Goal: Task Accomplishment & Management: Use online tool/utility

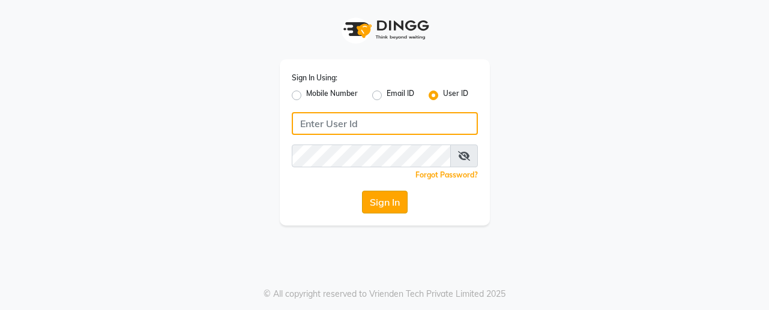
type input "Hairhood"
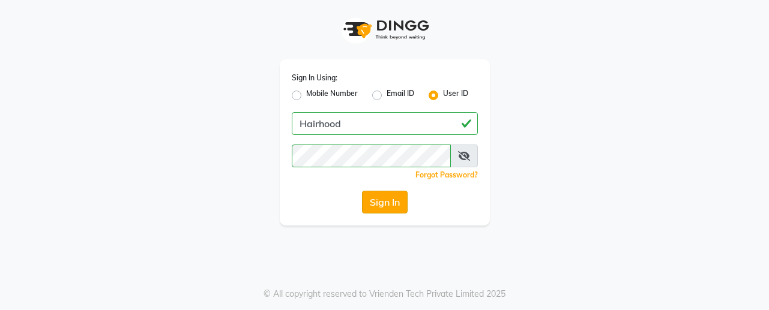
click at [389, 201] on button "Sign In" at bounding box center [385, 202] width 46 height 23
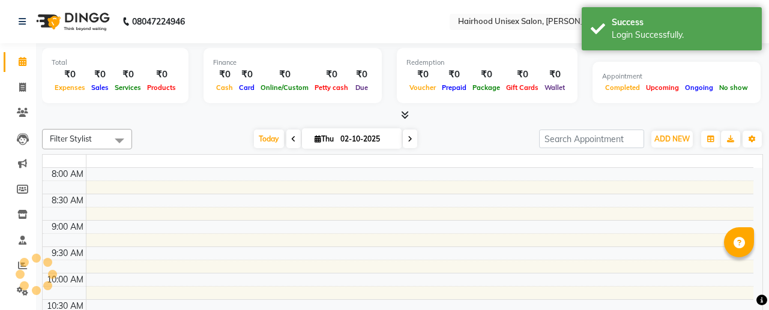
select select "en"
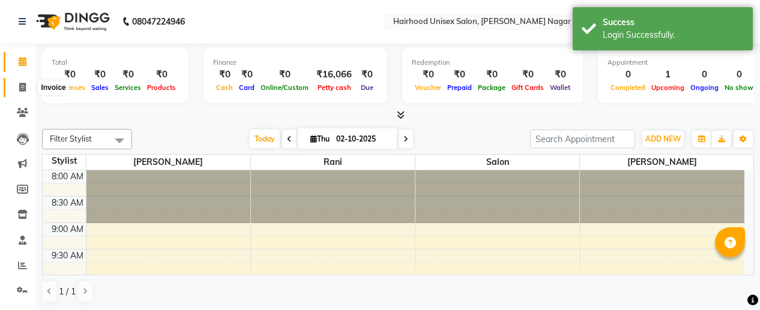
click at [20, 84] on icon at bounding box center [22, 87] width 7 height 9
select select "754"
select select "service"
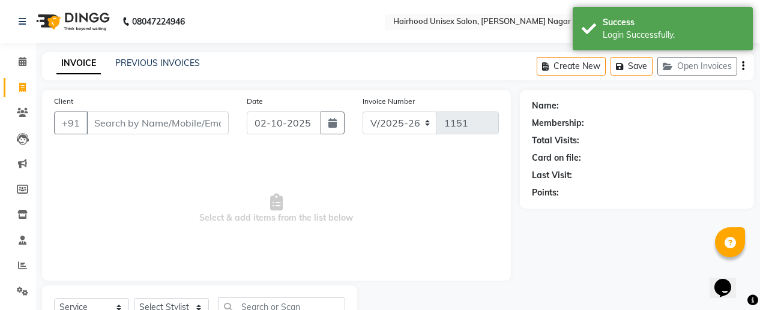
click at [129, 128] on input "Client" at bounding box center [157, 123] width 142 height 23
type input "i"
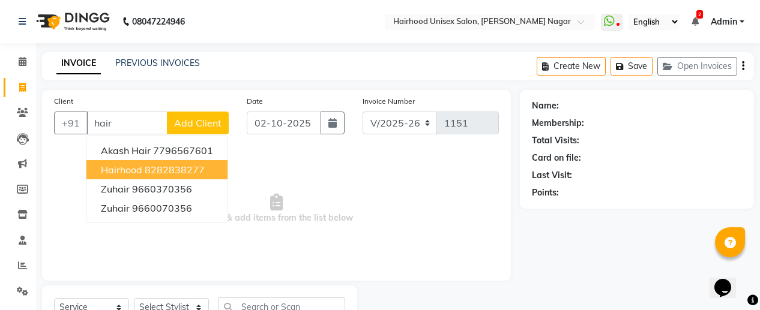
click at [168, 170] on ngb-highlight "8282838277" at bounding box center [175, 170] width 60 height 12
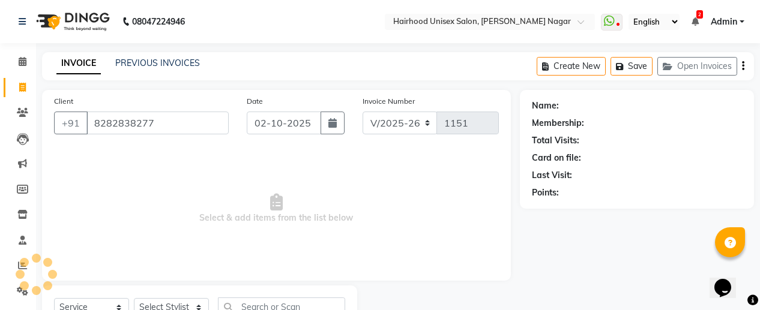
type input "8282838277"
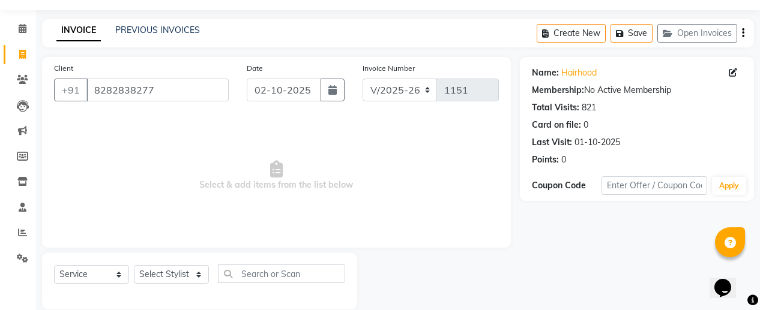
scroll to position [50, 0]
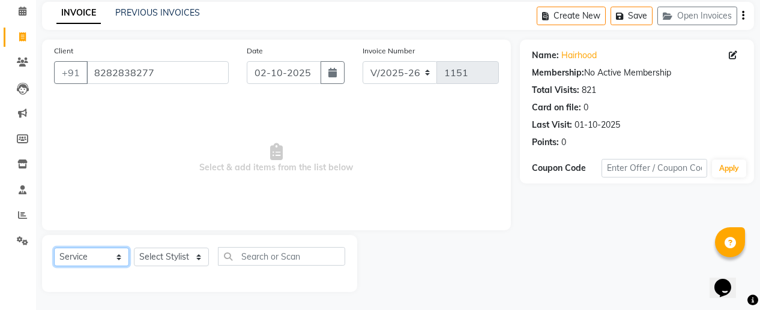
click at [110, 256] on select "Select Service Product Membership Package Voucher Prepaid Gift Card" at bounding box center [91, 257] width 75 height 19
click at [190, 167] on span "Select & add items from the list below" at bounding box center [276, 158] width 445 height 120
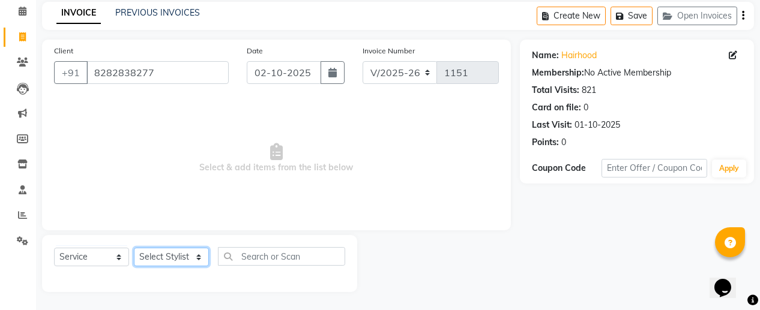
click at [182, 259] on select "Select Stylist [PERSON_NAME] Rani Salon [PERSON_NAME]" at bounding box center [171, 257] width 75 height 19
select select "12325"
click at [134, 248] on select "Select Stylist [PERSON_NAME] Rani Salon [PERSON_NAME]" at bounding box center [171, 257] width 75 height 19
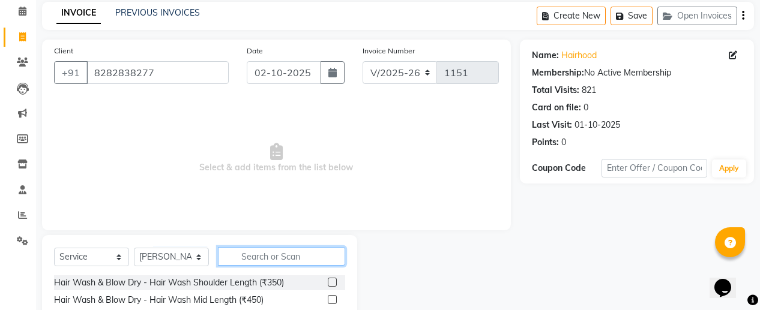
click at [259, 257] on input "text" at bounding box center [281, 256] width 127 height 19
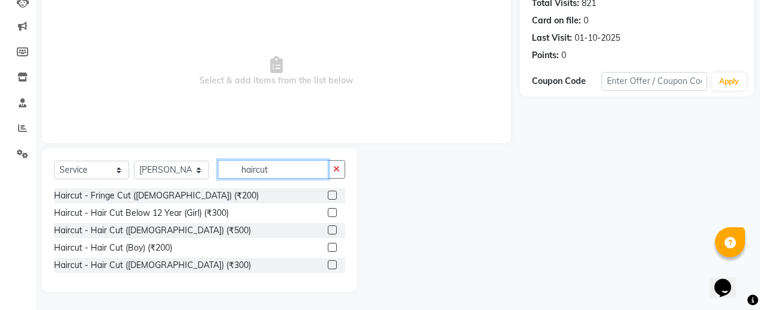
type input "haircut"
click at [332, 265] on label at bounding box center [332, 264] width 9 height 9
click at [332, 265] on input "checkbox" at bounding box center [332, 266] width 8 height 8
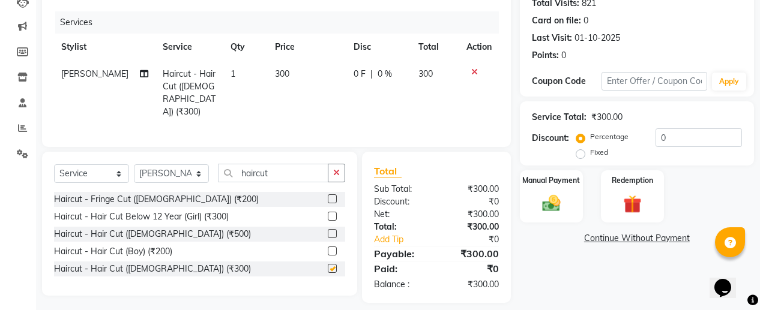
checkbox input "false"
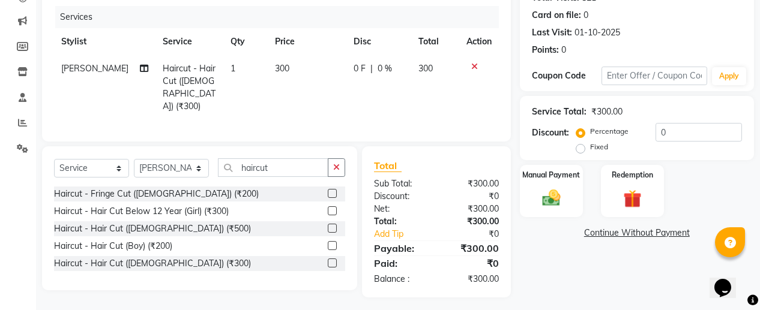
scroll to position [145, 0]
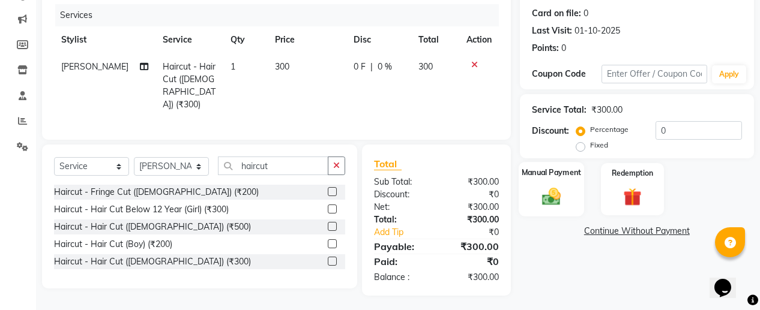
click at [559, 199] on img at bounding box center [551, 196] width 31 height 22
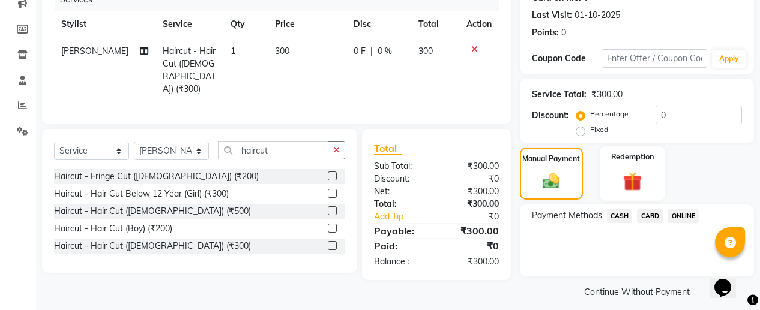
scroll to position [169, 0]
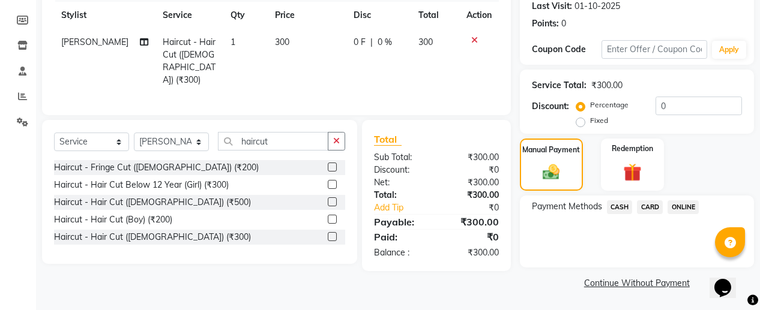
click at [688, 206] on span "ONLINE" at bounding box center [682, 207] width 31 height 14
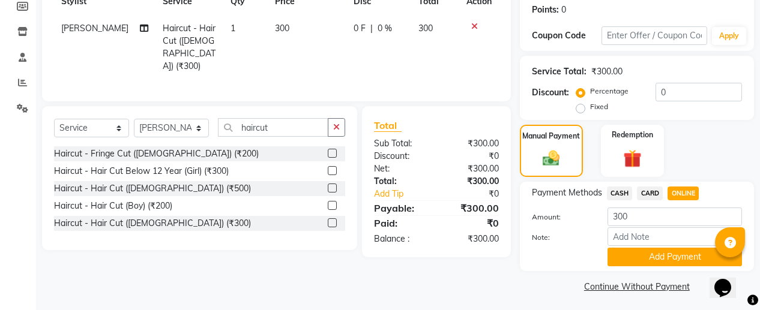
scroll to position [187, 0]
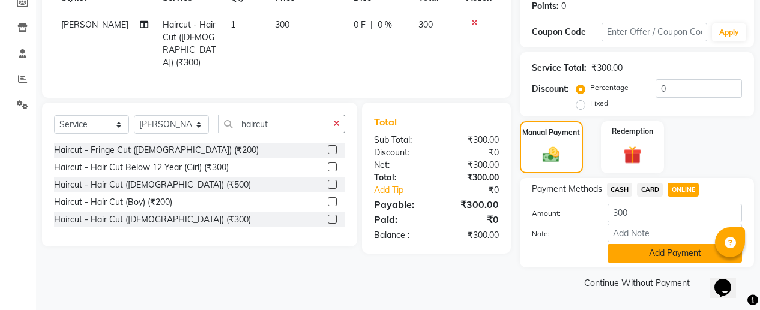
click at [676, 254] on button "Add Payment" at bounding box center [674, 253] width 134 height 19
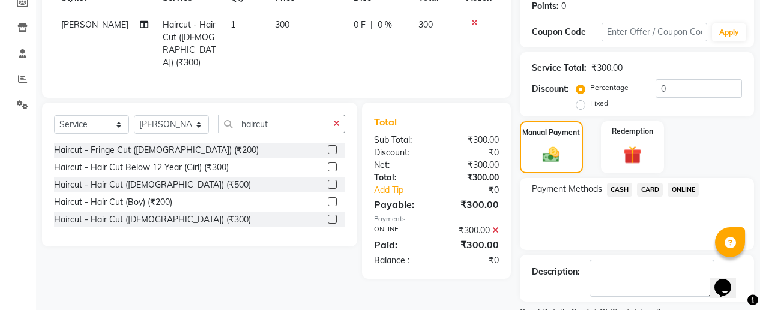
scroll to position [237, 0]
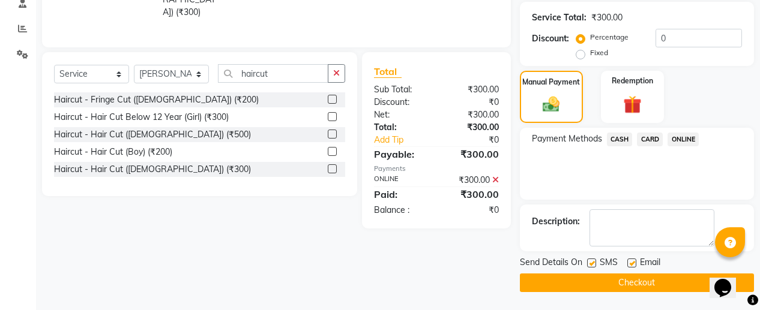
click at [664, 283] on button "Checkout" at bounding box center [637, 283] width 234 height 19
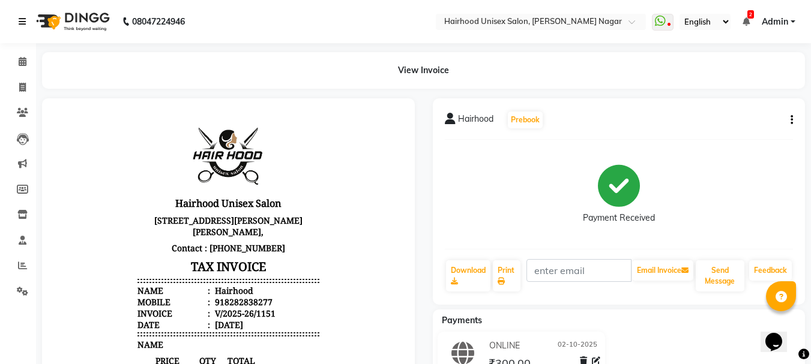
click at [23, 22] on icon at bounding box center [22, 21] width 7 height 8
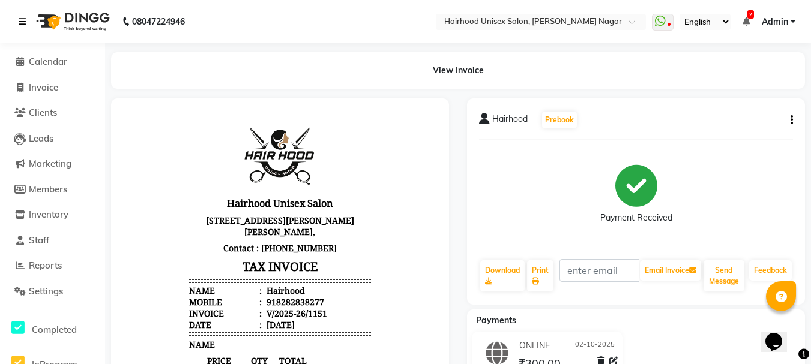
click at [19, 22] on icon at bounding box center [22, 21] width 7 height 8
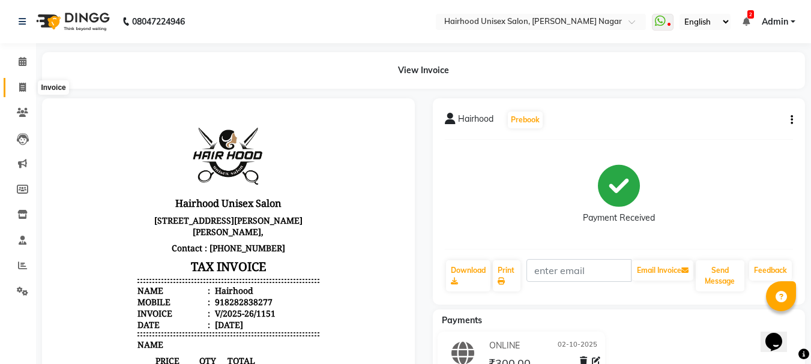
click at [26, 84] on span at bounding box center [22, 88] width 21 height 14
select select "754"
select select "service"
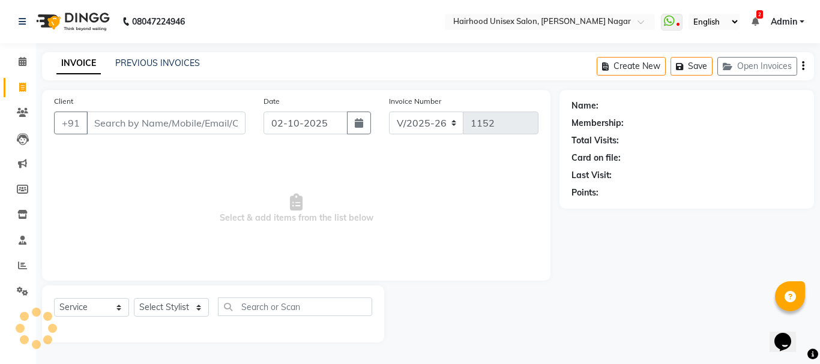
click at [206, 117] on input "Client" at bounding box center [165, 123] width 159 height 23
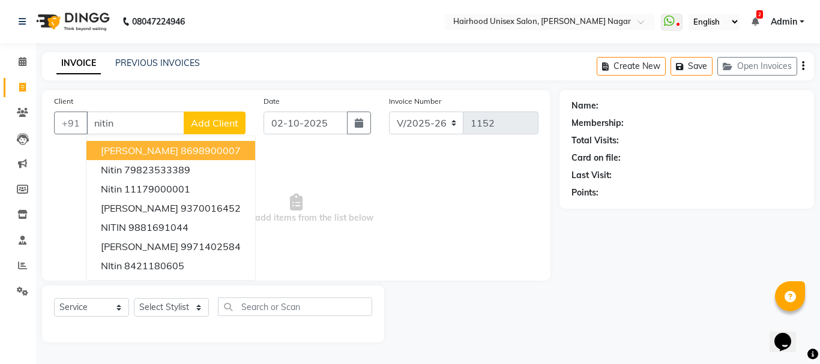
click at [181, 152] on ngb-highlight "8698900007" at bounding box center [211, 151] width 60 height 12
type input "8698900007"
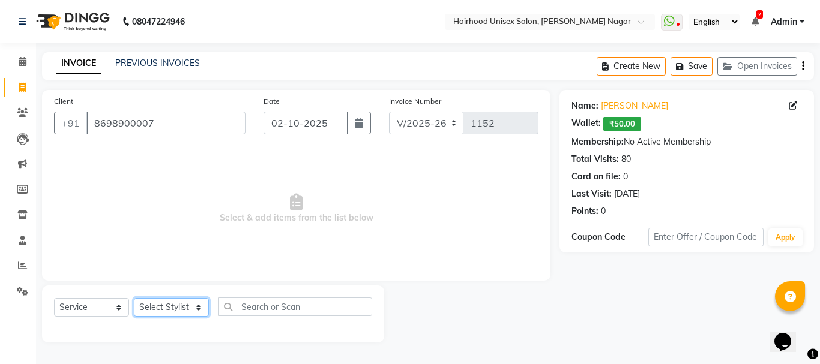
click at [193, 310] on select "Select Stylist [PERSON_NAME] Rani Salon [PERSON_NAME]" at bounding box center [171, 307] width 75 height 19
select select "12325"
click at [134, 298] on select "Select Stylist [PERSON_NAME] Rani Salon [PERSON_NAME]" at bounding box center [171, 307] width 75 height 19
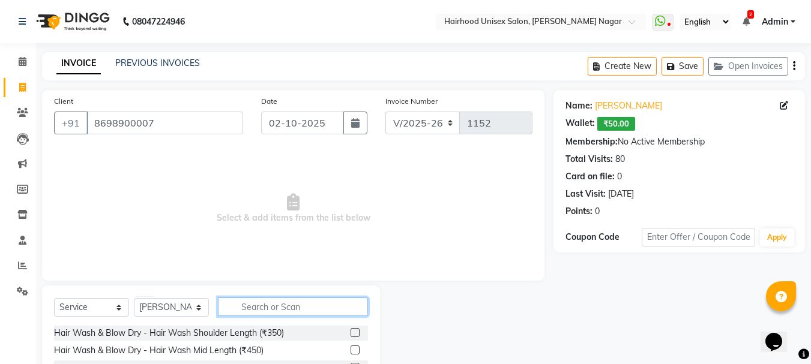
click at [317, 310] on input "text" at bounding box center [293, 307] width 150 height 19
type input "bear"
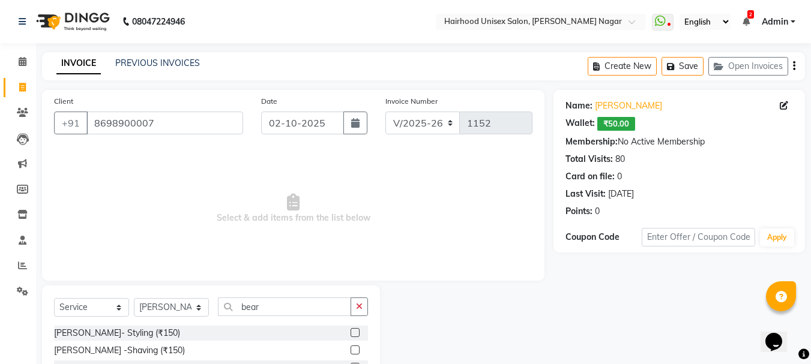
click at [356, 310] on label at bounding box center [354, 332] width 9 height 9
click at [356, 310] on input "checkbox" at bounding box center [354, 333] width 8 height 8
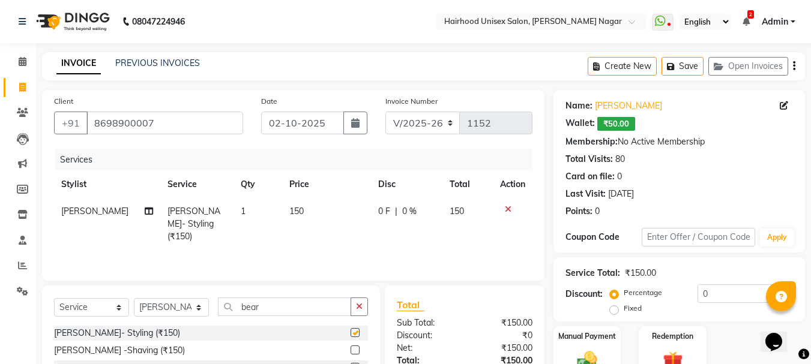
checkbox input "false"
click at [379, 212] on span "0 F" at bounding box center [384, 211] width 12 height 13
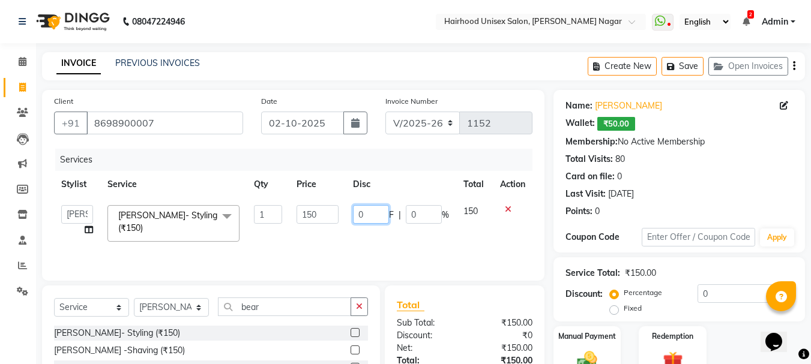
click at [379, 212] on input "0" at bounding box center [371, 214] width 36 height 19
type input "50"
click at [433, 177] on th "Disc" at bounding box center [401, 184] width 110 height 27
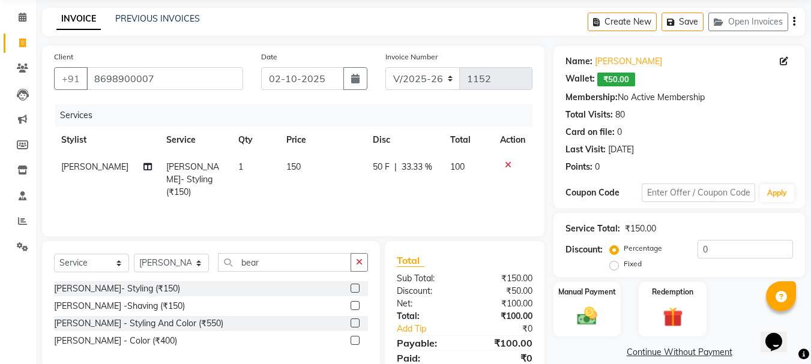
scroll to position [91, 0]
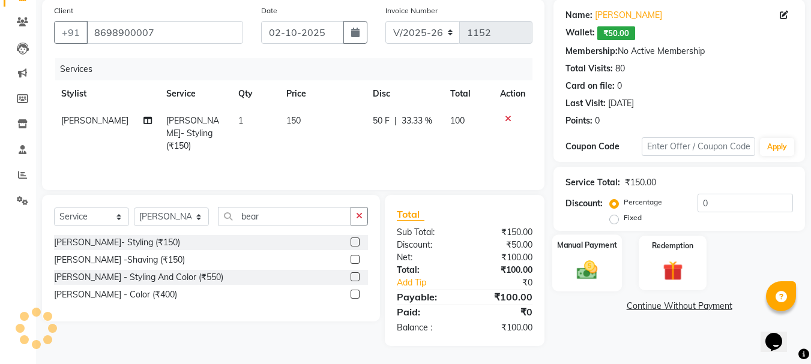
click at [578, 272] on img at bounding box center [587, 270] width 34 height 24
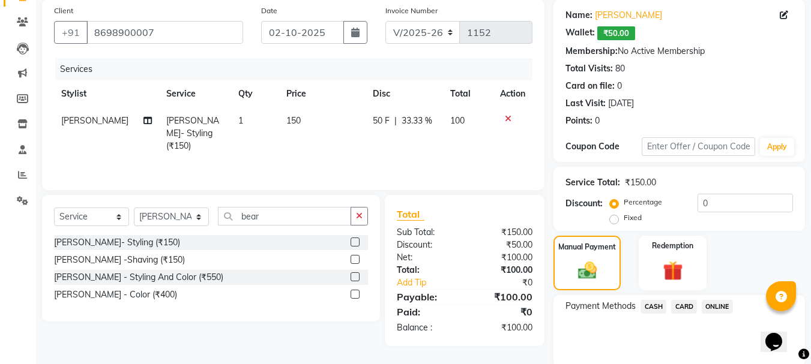
click at [707, 305] on span "ONLINE" at bounding box center [716, 307] width 31 height 14
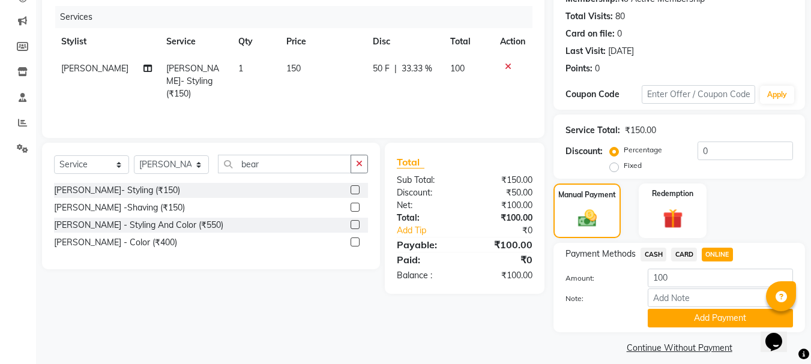
scroll to position [154, 0]
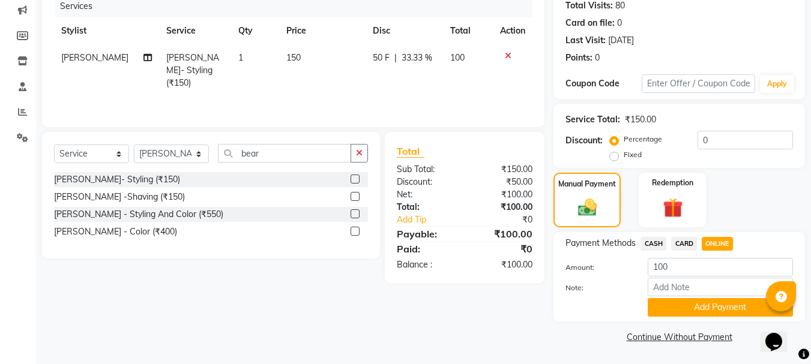
click at [704, 310] on div "Payment Methods CASH CARD ONLINE Amount: 100 Note: Add Payment" at bounding box center [678, 276] width 251 height 89
click at [706, 310] on button "Add Payment" at bounding box center [719, 307] width 145 height 19
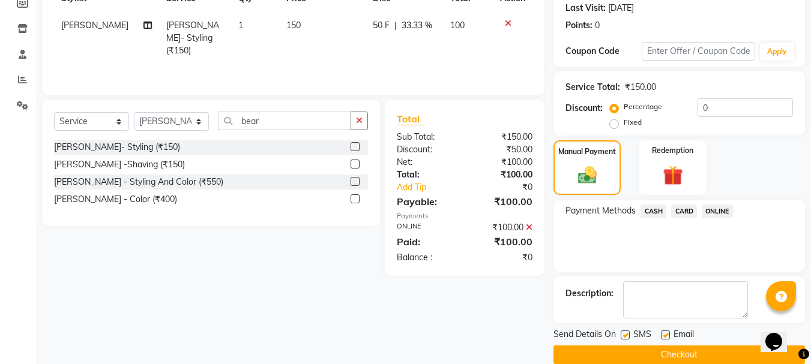
scroll to position [204, 0]
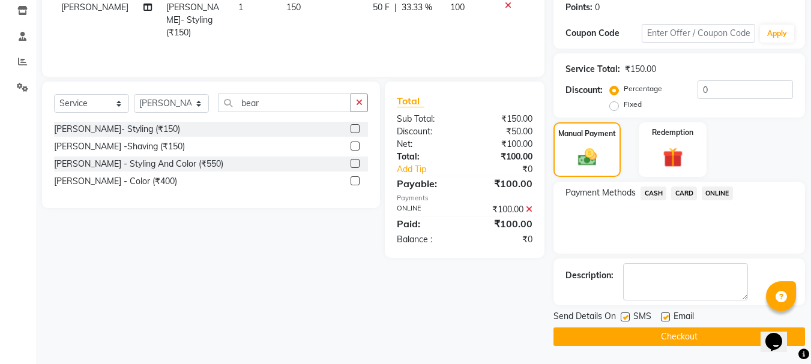
click at [704, 310] on button "Checkout" at bounding box center [678, 337] width 251 height 19
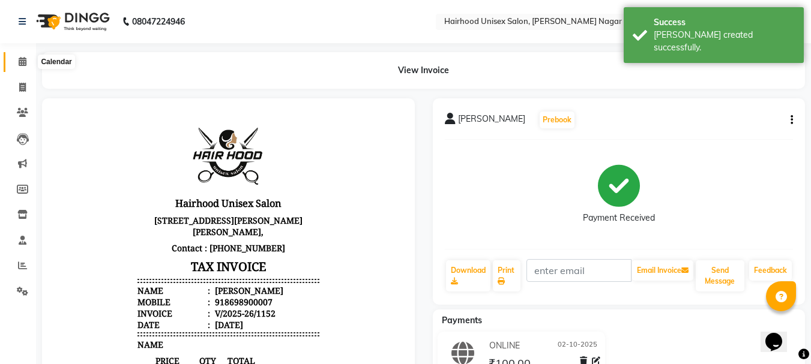
click at [20, 62] on icon at bounding box center [23, 61] width 8 height 9
